Goal: Transaction & Acquisition: Download file/media

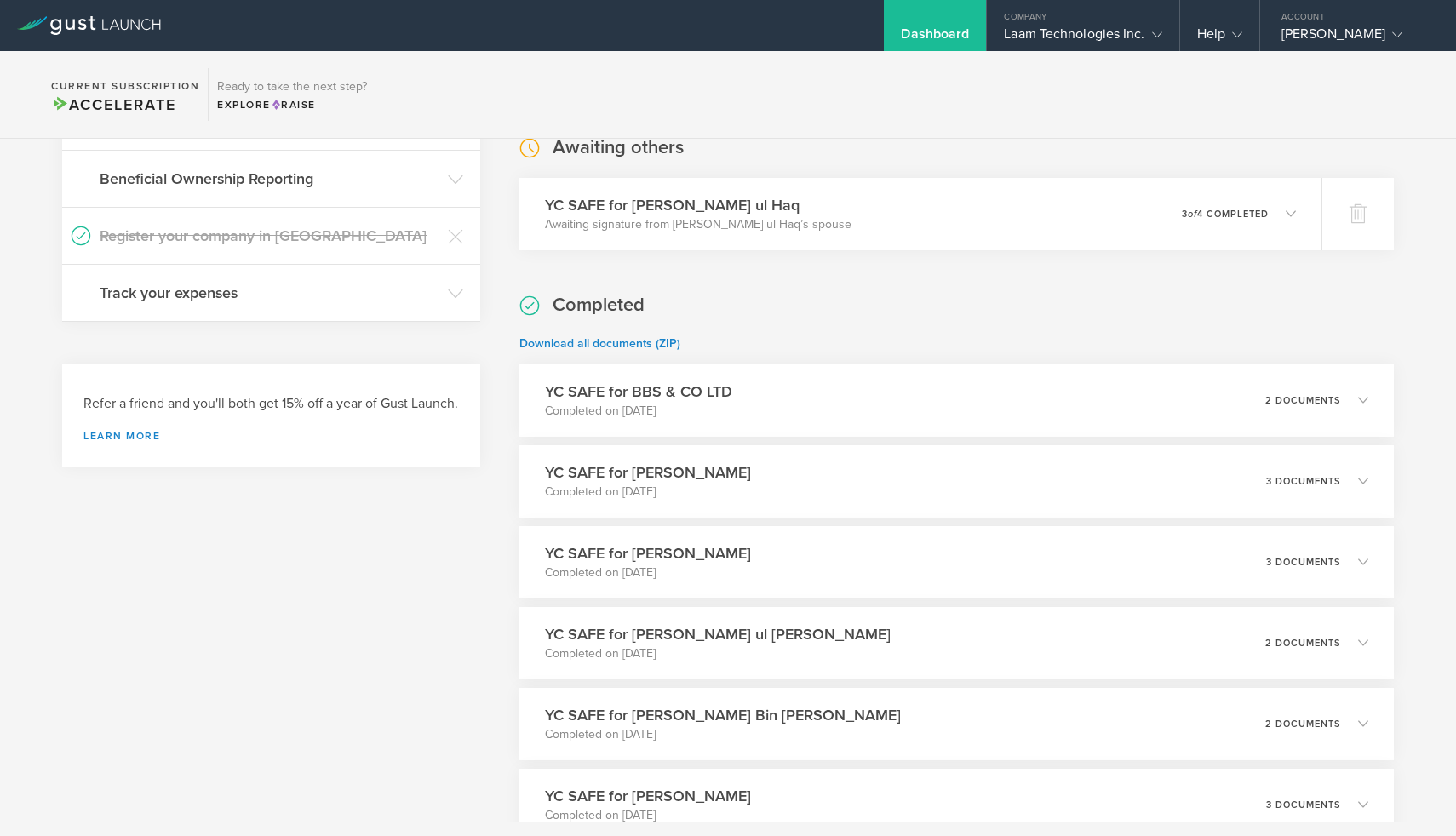
scroll to position [543, 0]
click at [1369, 397] on icon at bounding box center [1370, 398] width 10 height 10
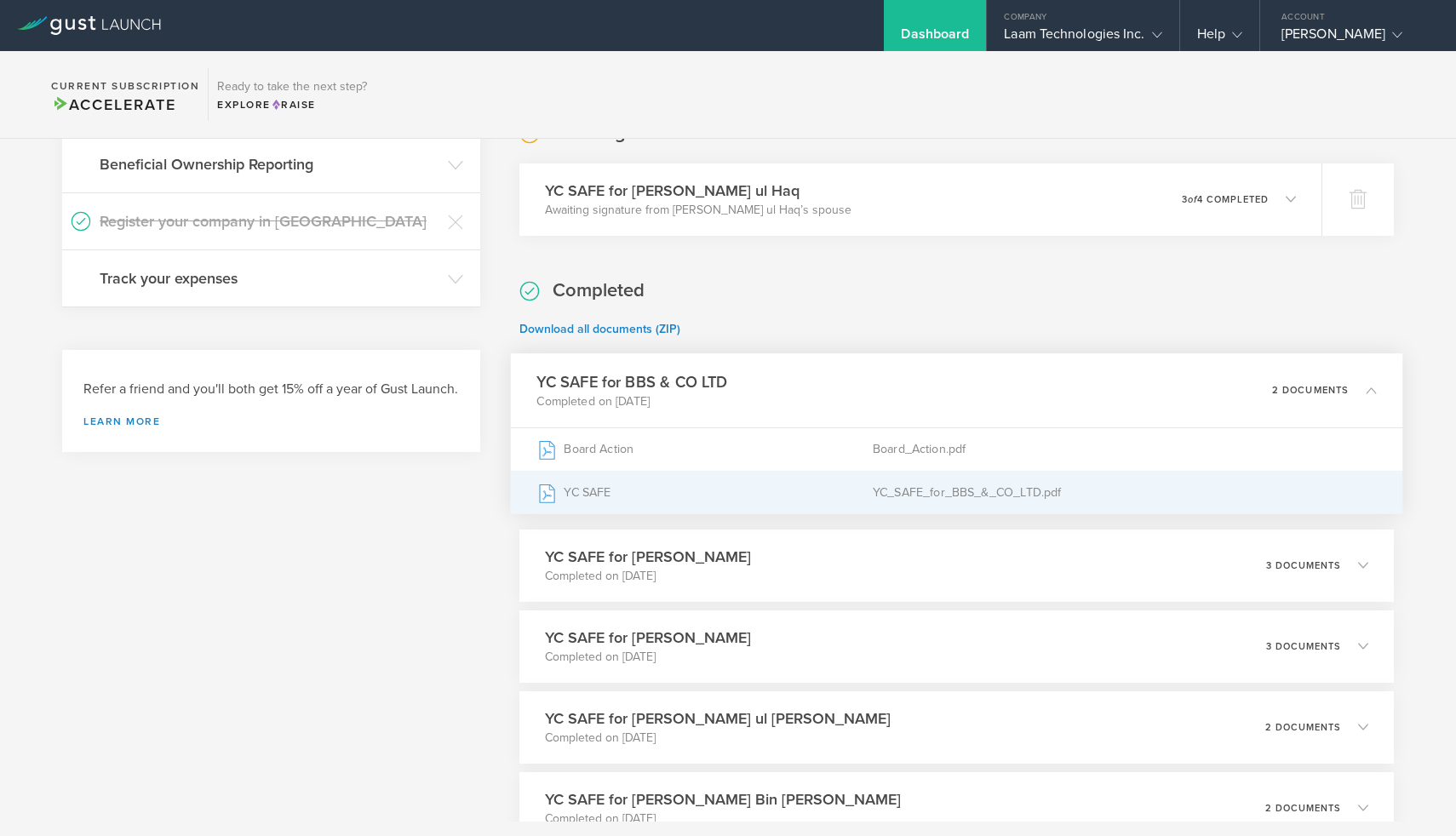
scroll to position [557, 0]
click at [960, 493] on div "YC_SAFE_for_BBS_&_CO_LTD.pdf" at bounding box center [1125, 490] width 504 height 43
